Goal: Task Accomplishment & Management: Manage account settings

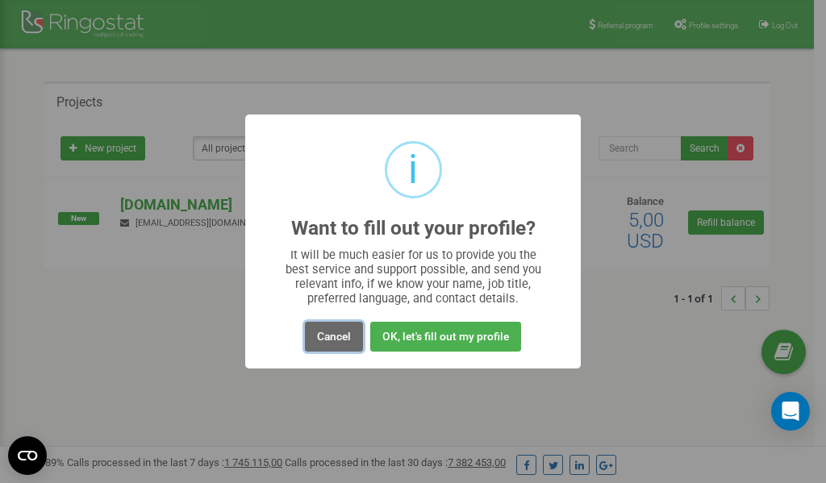
click at [337, 338] on button "Cancel" at bounding box center [334, 337] width 58 height 30
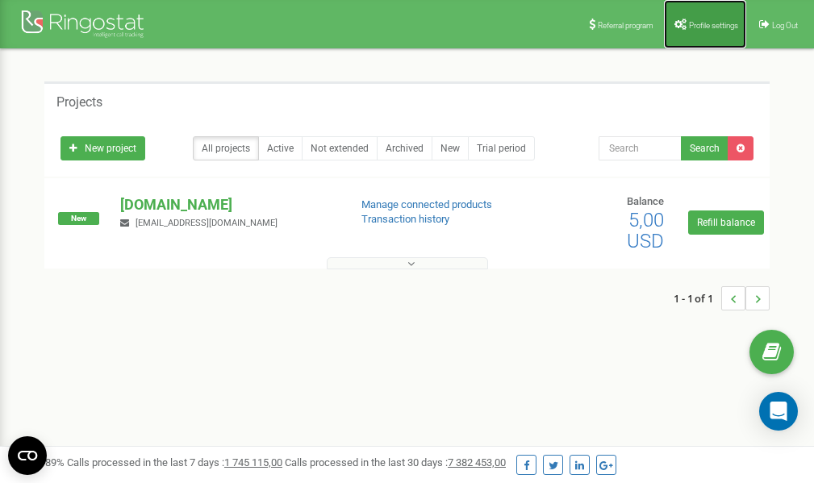
click at [692, 21] on span "Profile settings" at bounding box center [713, 25] width 49 height 9
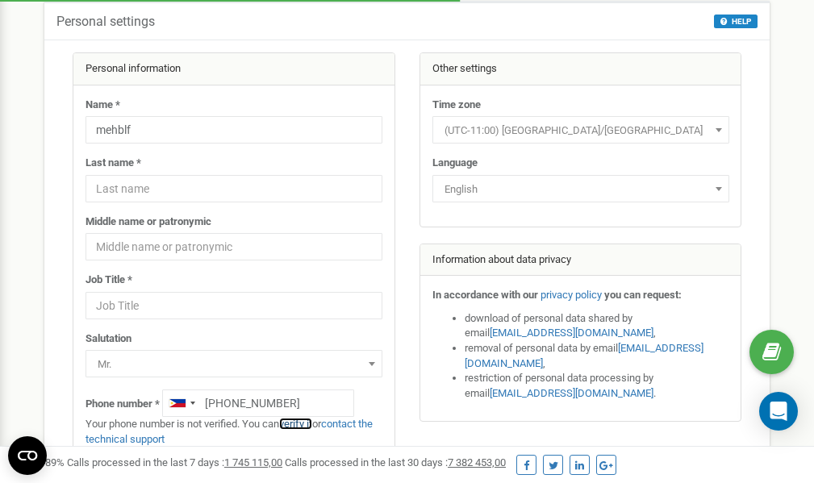
click at [303, 422] on link "verify it" at bounding box center [295, 424] width 33 height 12
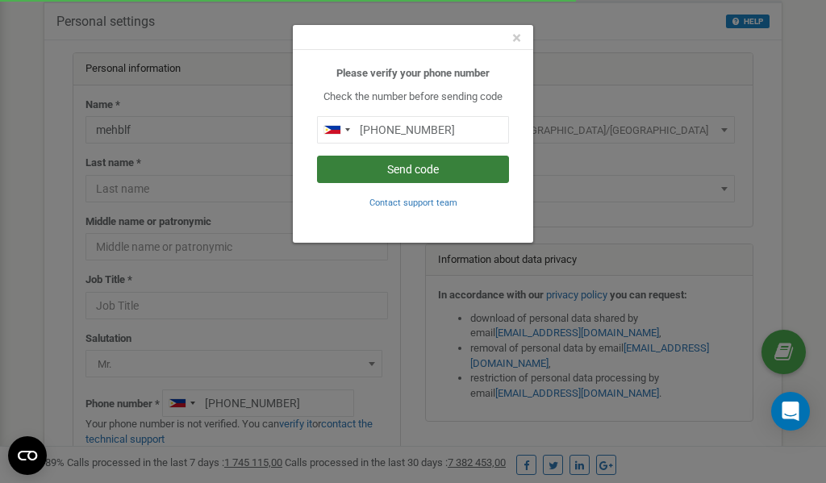
click at [396, 174] on button "Send code" at bounding box center [413, 169] width 192 height 27
